Goal: Transaction & Acquisition: Obtain resource

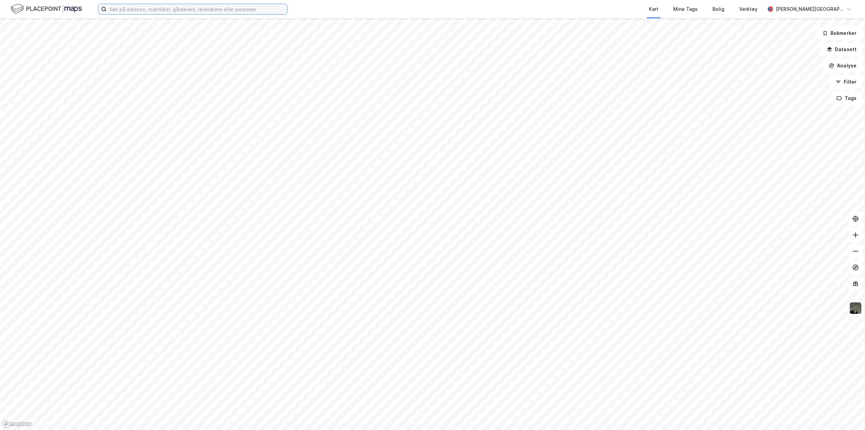
click at [146, 14] on input at bounding box center [197, 9] width 181 height 10
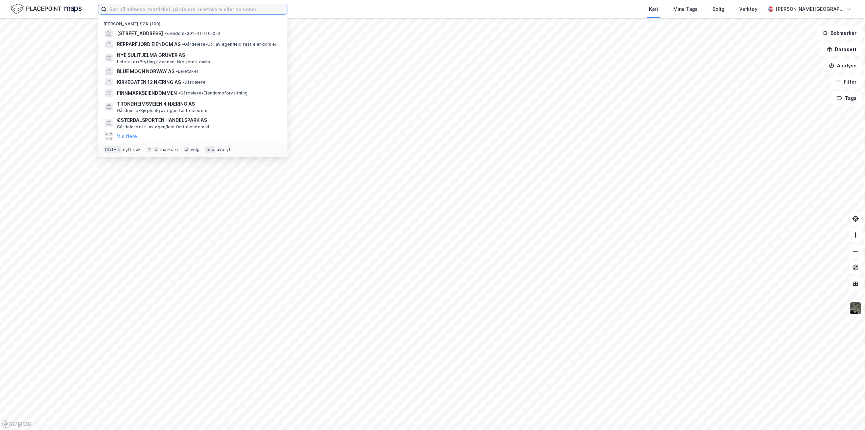
paste input "301-228-656-0-1"
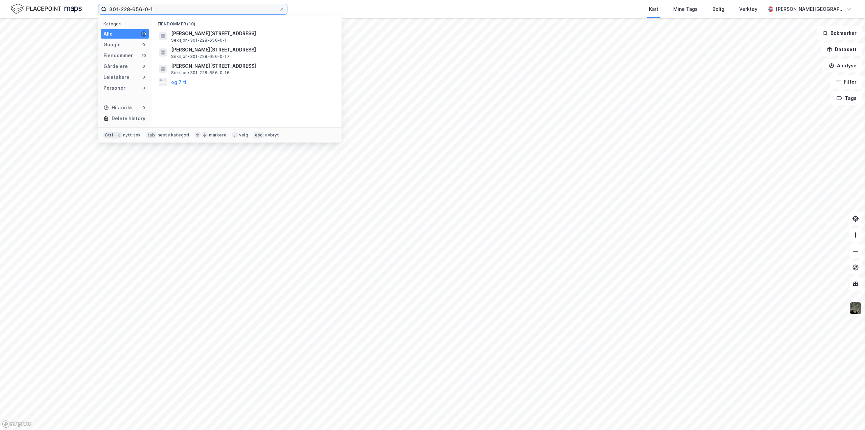
type input "301-228-656-0-1"
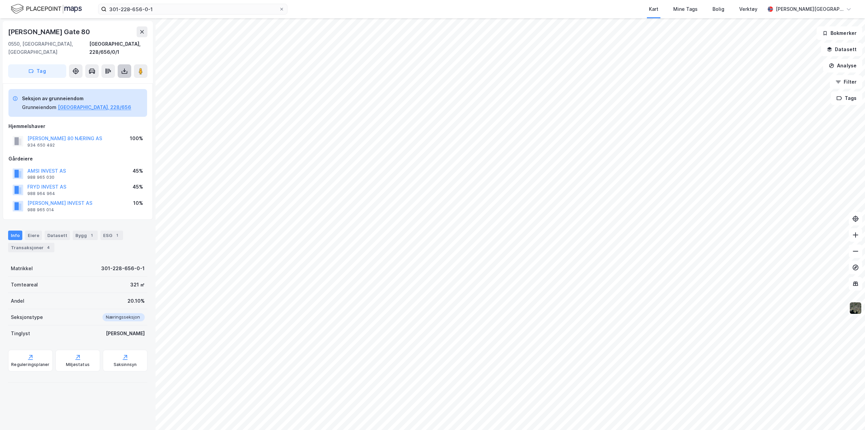
click at [126, 68] on icon at bounding box center [124, 71] width 7 height 7
click at [116, 79] on div "Last ned grunnbok" at bounding box center [95, 84] width 72 height 11
